Goal: Transaction & Acquisition: Purchase product/service

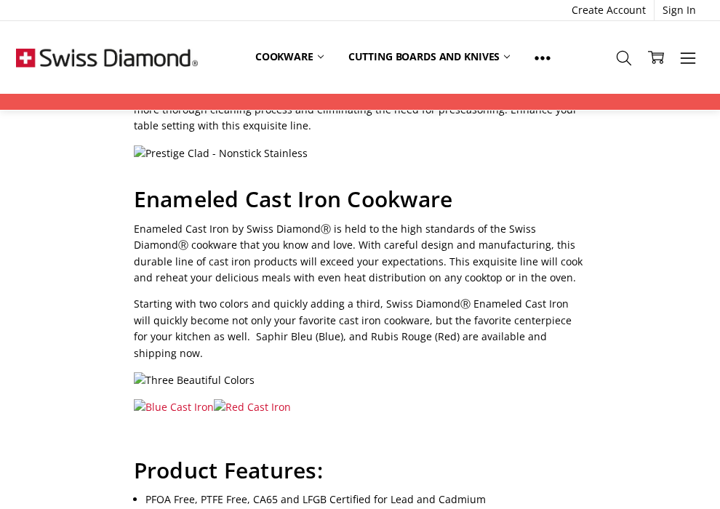
scroll to position [290, 0]
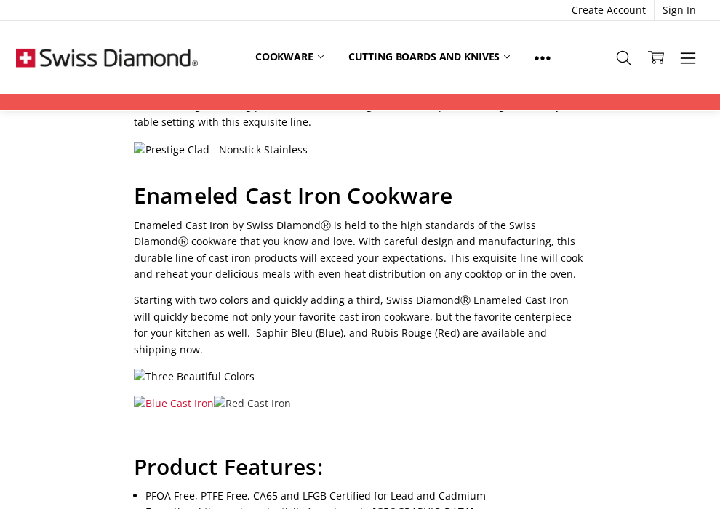
click at [219, 396] on img at bounding box center [252, 404] width 77 height 16
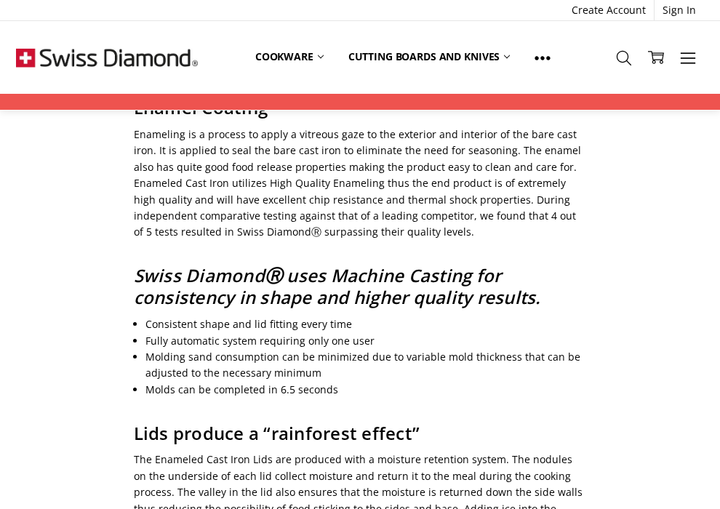
scroll to position [1128, 0]
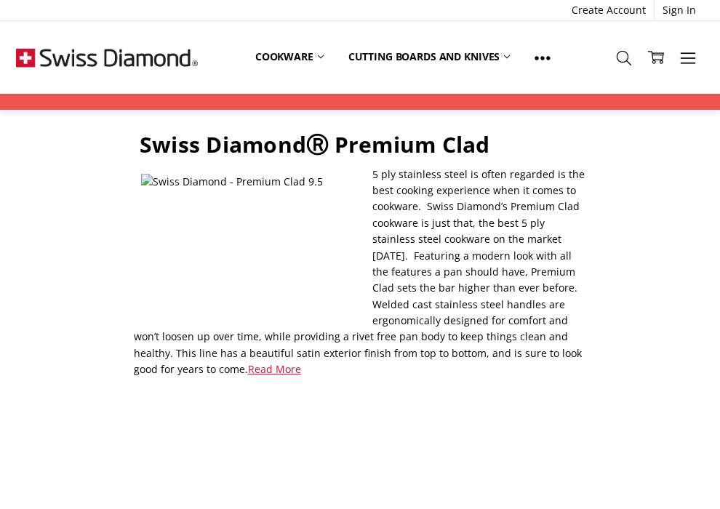
scroll to position [1215, 0]
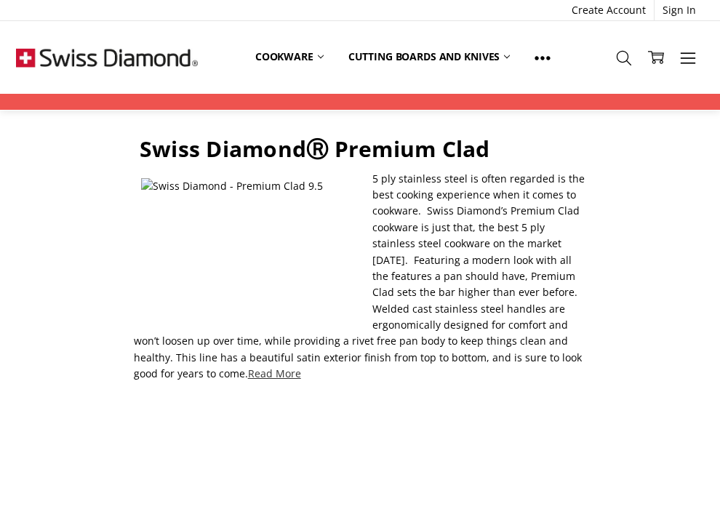
click at [248, 367] on link "Read More" at bounding box center [274, 374] width 53 height 14
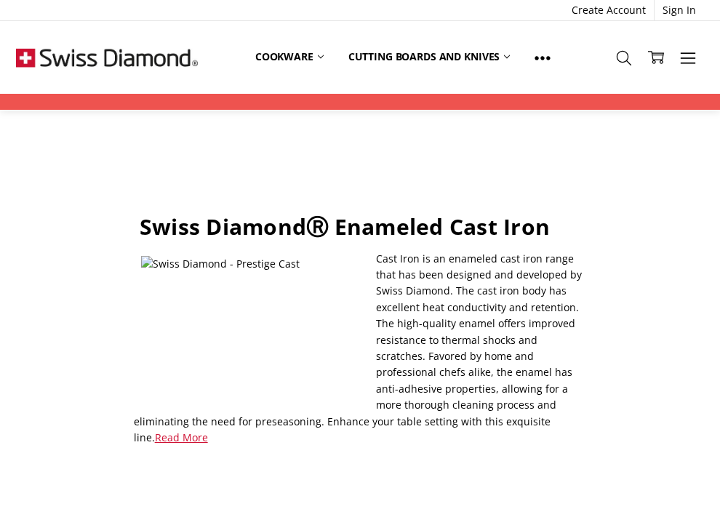
scroll to position [1552, 0]
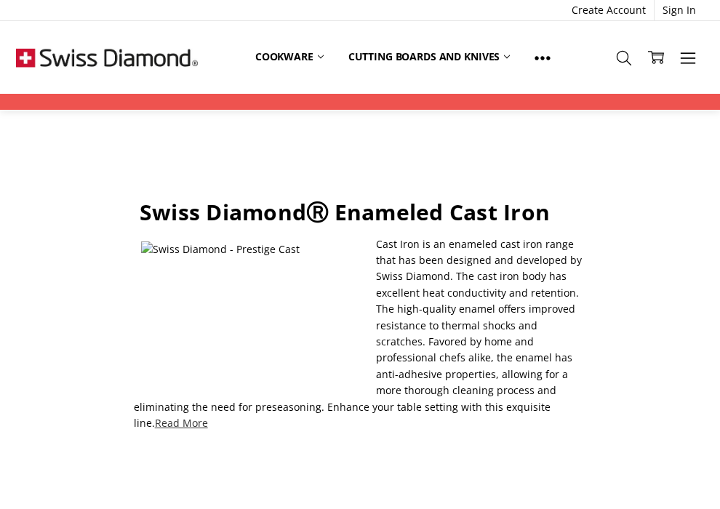
click at [208, 416] on link "Read More" at bounding box center [181, 423] width 53 height 14
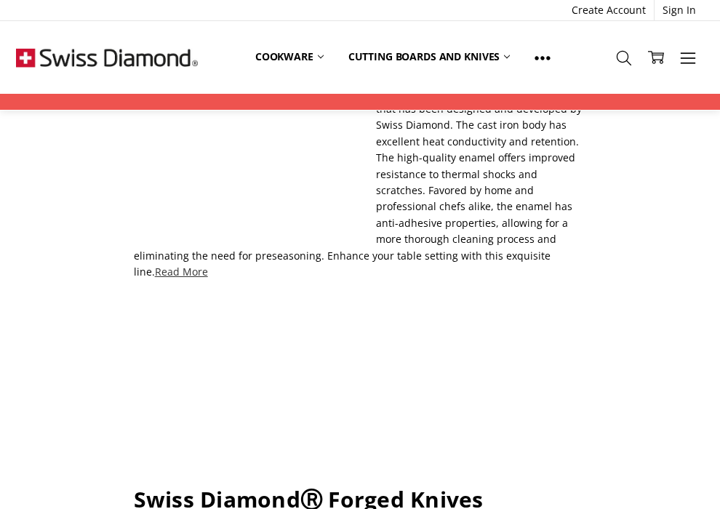
scroll to position [1706, 0]
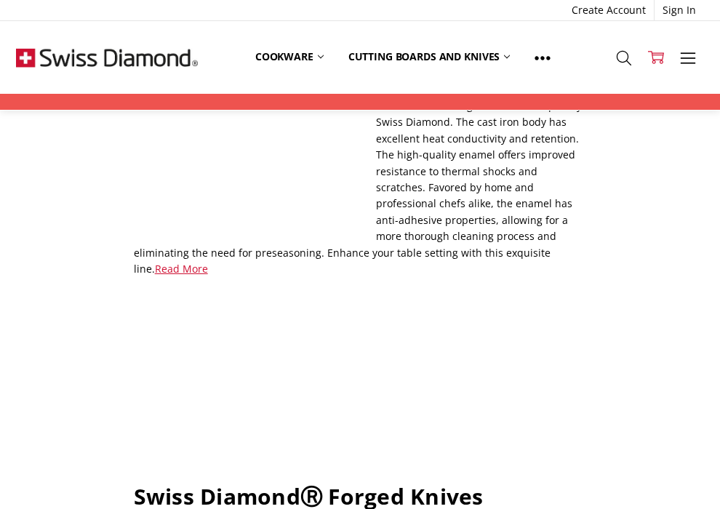
click at [657, 68] on link "Cart 0" at bounding box center [656, 57] width 32 height 36
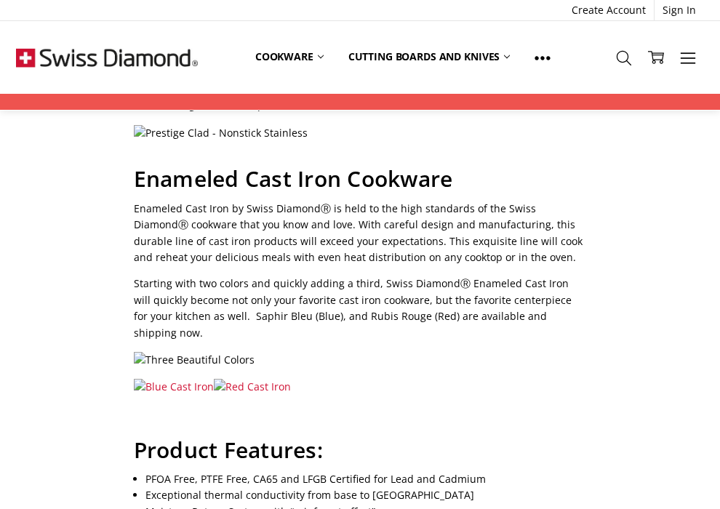
scroll to position [304, 0]
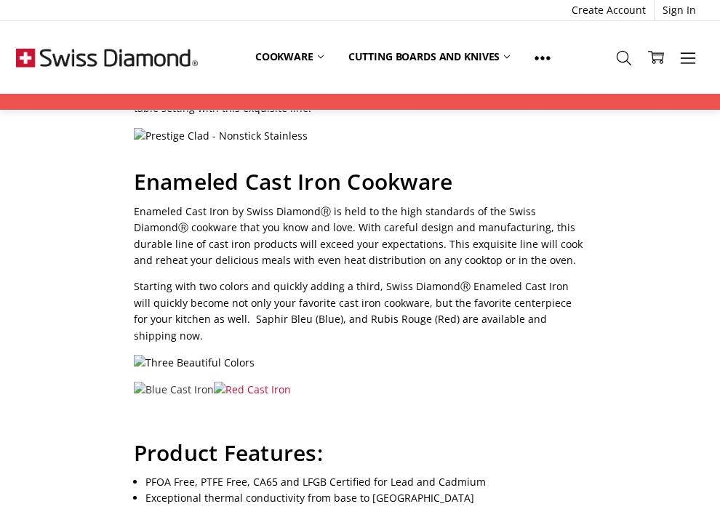
click at [178, 382] on img at bounding box center [174, 390] width 80 height 16
